Goal: Communication & Community: Answer question/provide support

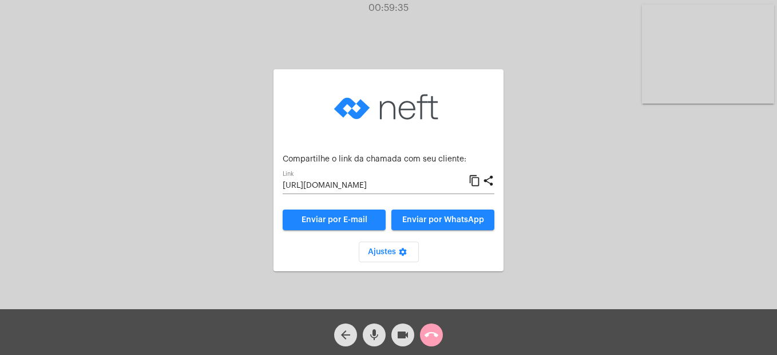
click at [441, 333] on button "call_end" at bounding box center [431, 334] width 23 height 23
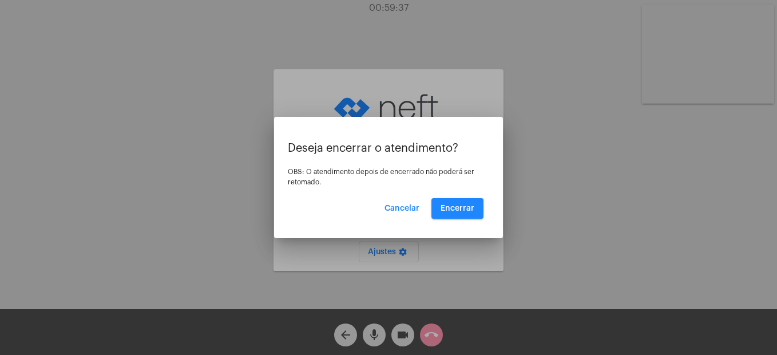
click at [566, 205] on div at bounding box center [388, 177] width 777 height 355
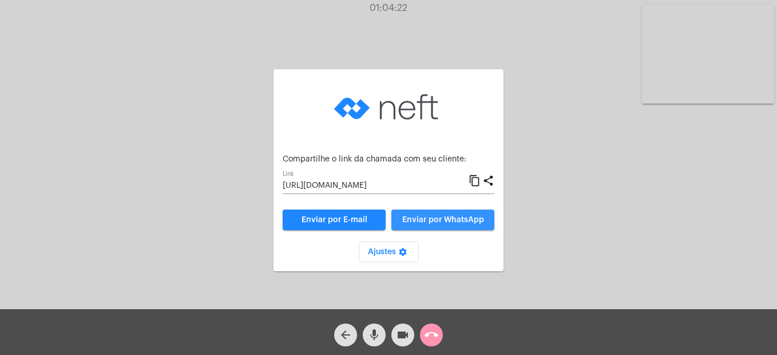
click at [455, 224] on button "Enviar por WhatsApp" at bounding box center [442, 219] width 103 height 21
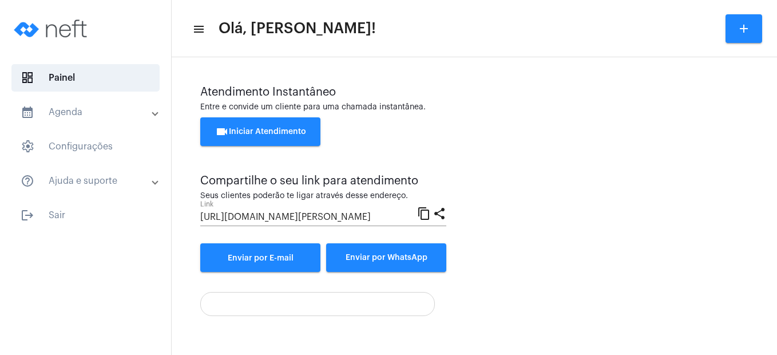
click at [288, 128] on span "videocam Iniciar Atendimento" at bounding box center [260, 132] width 91 height 8
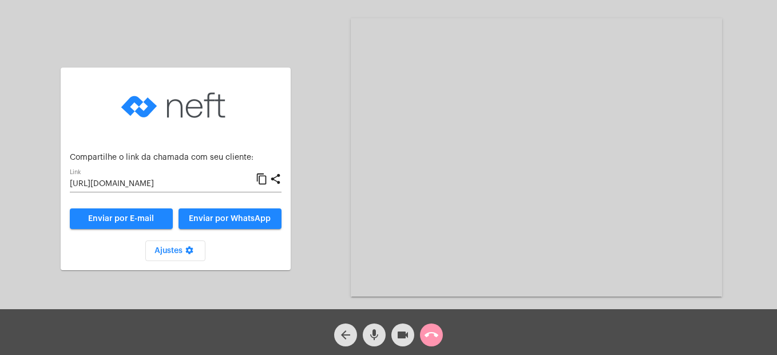
click at [251, 217] on span "Enviar por WhatsApp" at bounding box center [230, 219] width 82 height 8
